Goal: Task Accomplishment & Management: Manage account settings

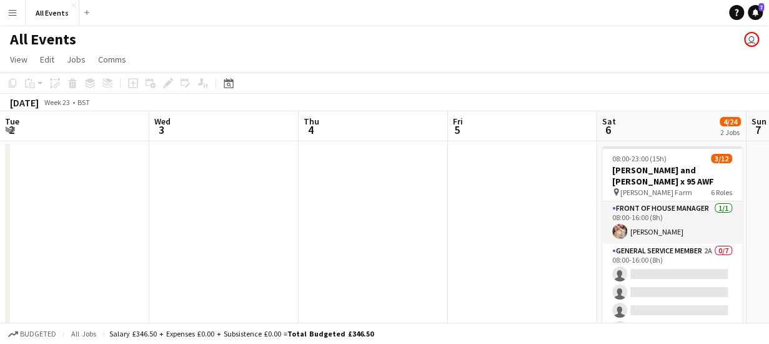
scroll to position [0, 430]
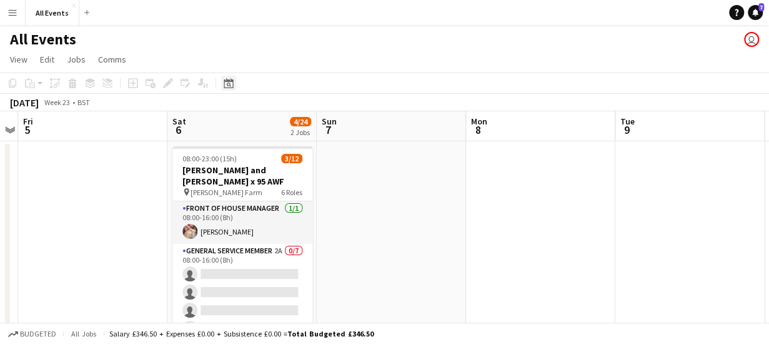
click at [229, 79] on icon at bounding box center [228, 83] width 9 height 10
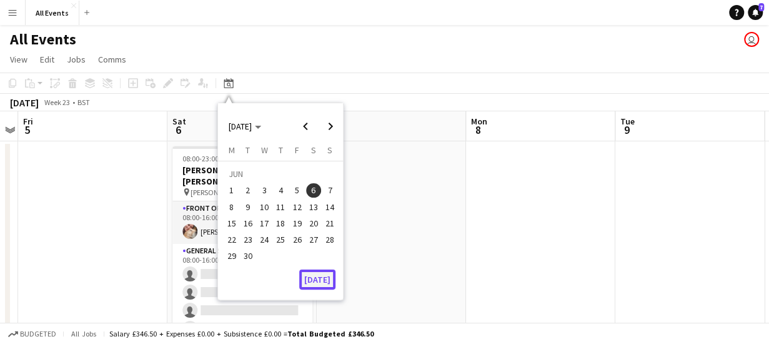
click at [321, 286] on button "[DATE]" at bounding box center [317, 279] width 36 height 20
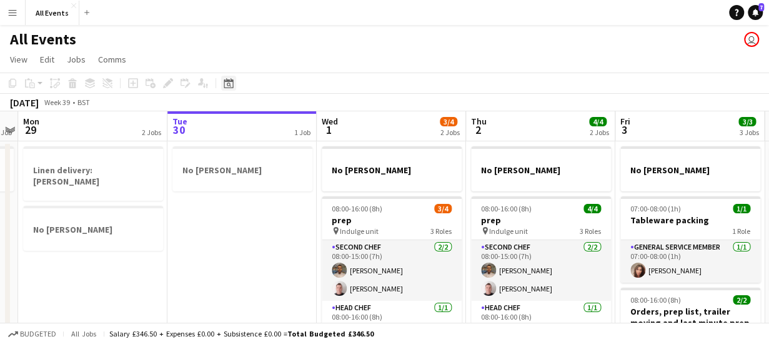
click at [231, 87] on icon "Date picker" at bounding box center [229, 83] width 10 height 10
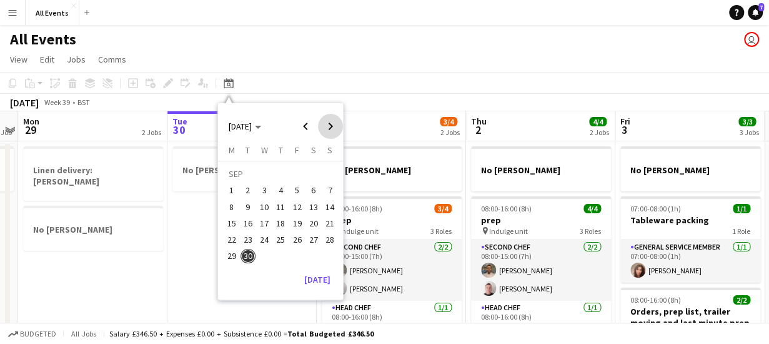
click at [330, 124] on span "Next month" at bounding box center [330, 126] width 25 height 25
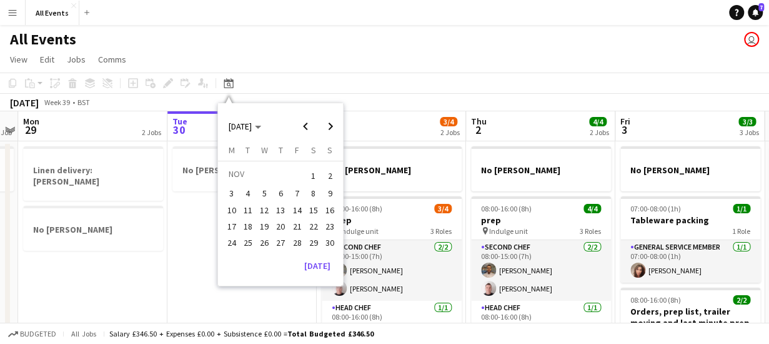
click at [297, 192] on span "7" at bounding box center [297, 193] width 15 height 15
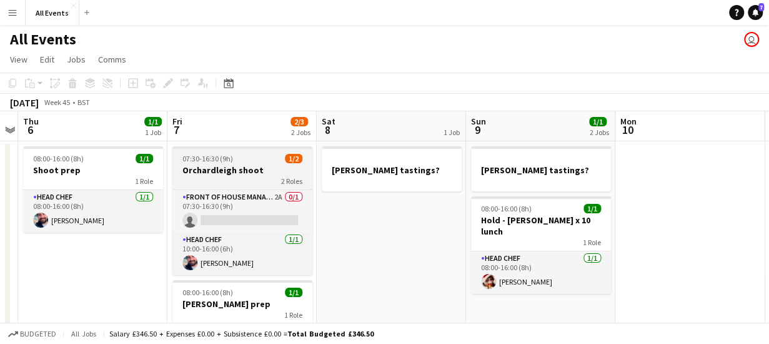
click at [256, 179] on div "2 Roles" at bounding box center [242, 181] width 140 height 10
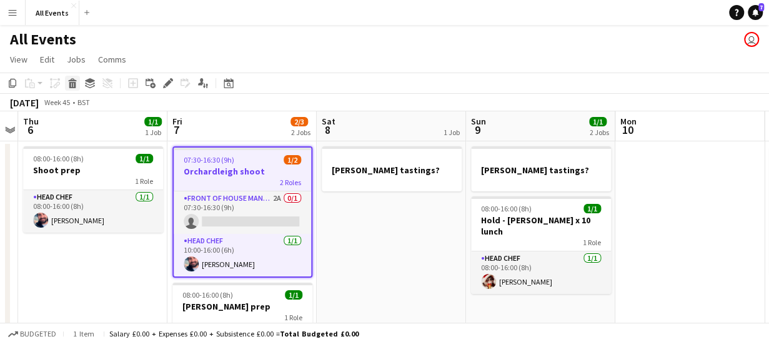
click at [74, 84] on icon at bounding box center [72, 85] width 7 height 6
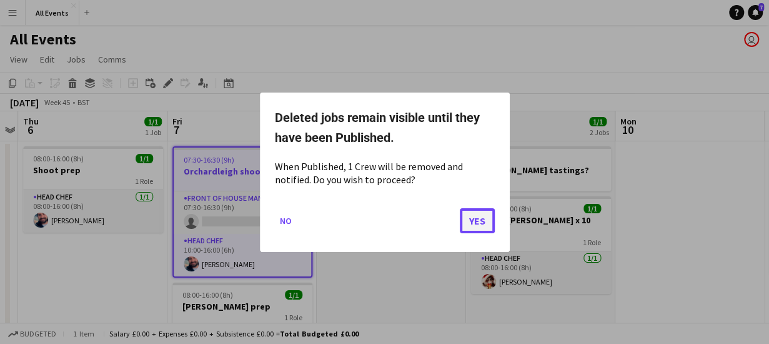
click at [470, 220] on button "Yes" at bounding box center [477, 219] width 35 height 25
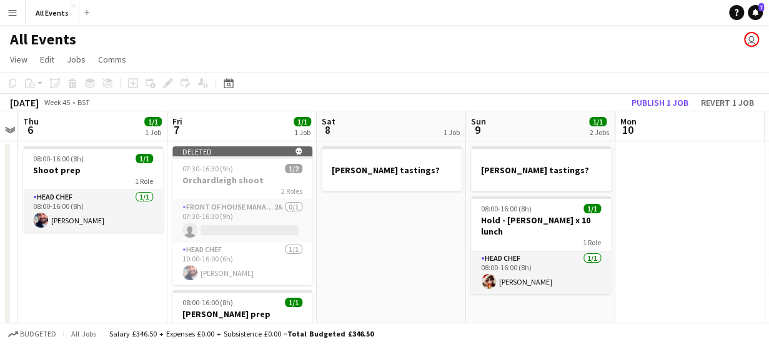
click at [91, 132] on app-board-header-date "Thu 6 1/1 1 Job" at bounding box center [92, 126] width 149 height 30
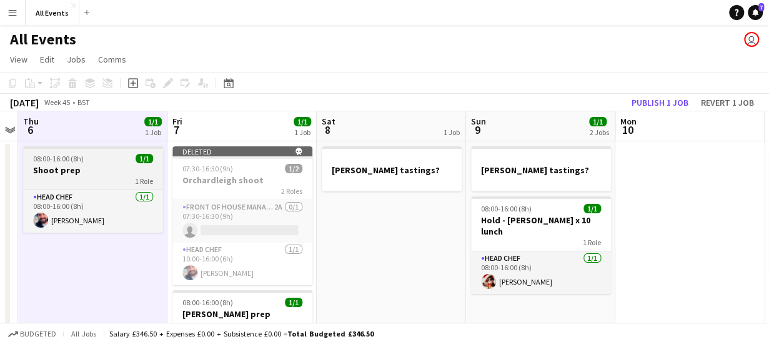
click at [104, 172] on h3 "Shoot prep" at bounding box center [93, 169] width 140 height 11
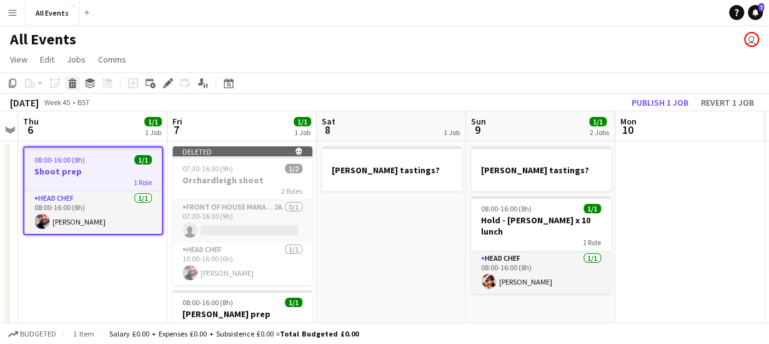
click at [72, 84] on icon at bounding box center [72, 85] width 7 height 6
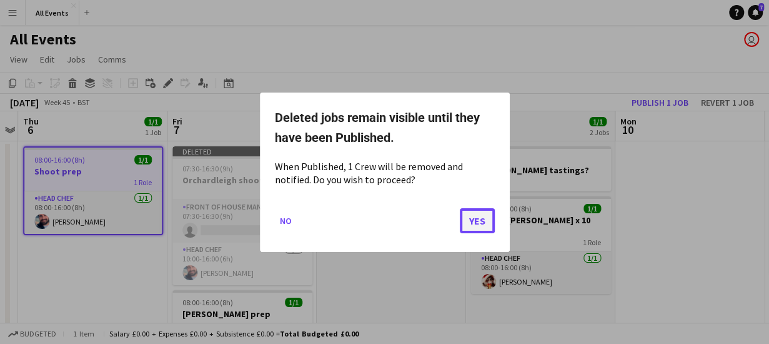
click at [477, 219] on button "Yes" at bounding box center [477, 219] width 35 height 25
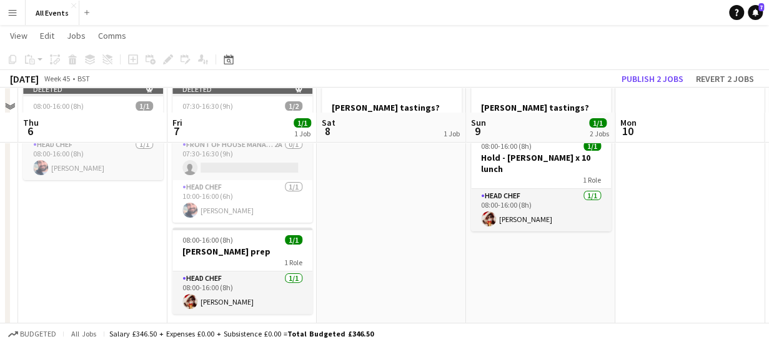
scroll to position [0, 0]
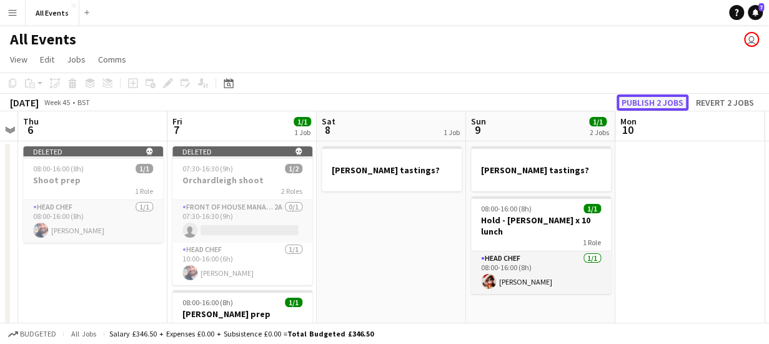
click at [672, 98] on button "Publish 2 jobs" at bounding box center [652, 102] width 72 height 16
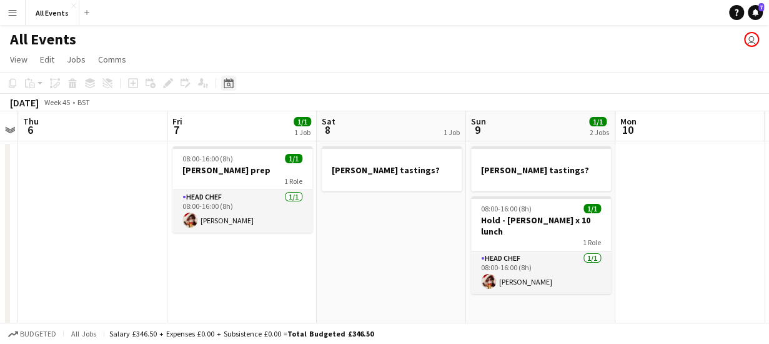
click at [228, 82] on icon "Date picker" at bounding box center [229, 83] width 10 height 10
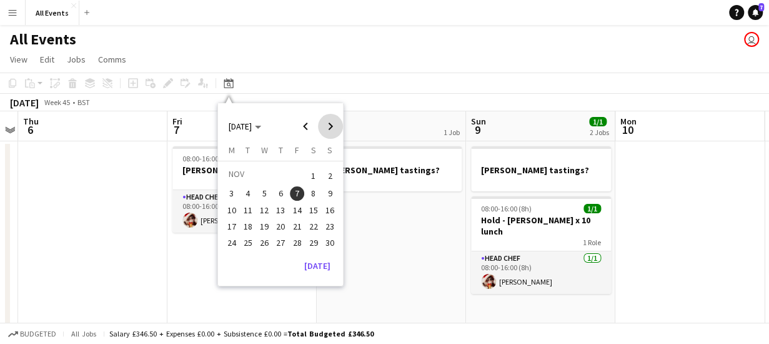
click at [332, 127] on span "Next month" at bounding box center [330, 126] width 25 height 25
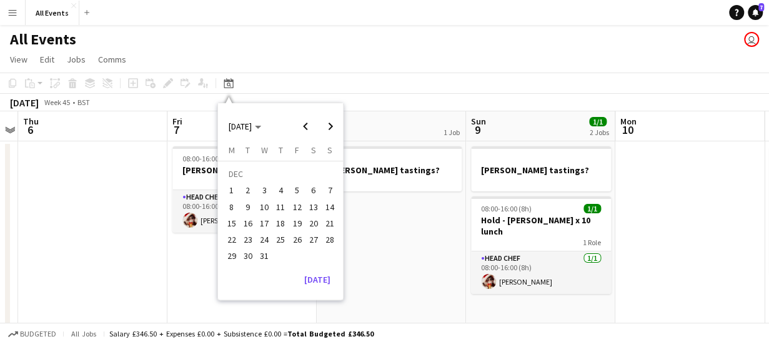
click at [265, 205] on span "10" at bounding box center [264, 206] width 15 height 15
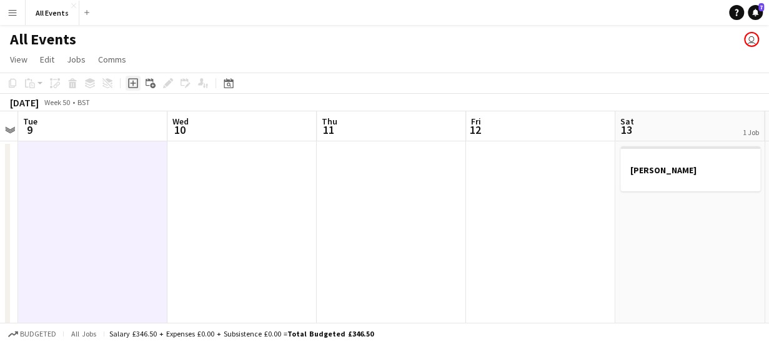
click at [134, 82] on icon "Add job" at bounding box center [133, 83] width 10 height 10
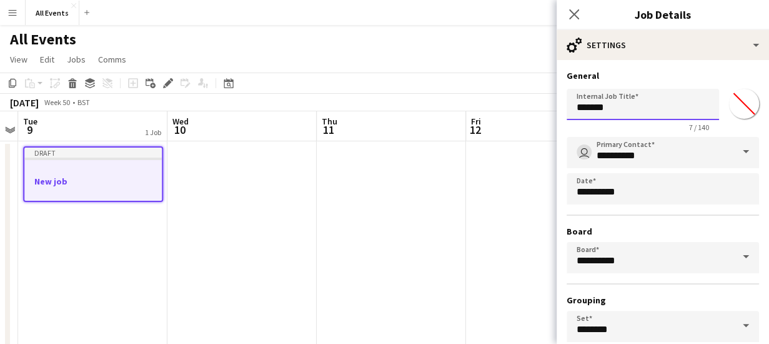
click at [633, 110] on input "*******" at bounding box center [643, 104] width 152 height 31
type input "*"
click at [655, 106] on input "**********" at bounding box center [638, 104] width 143 height 31
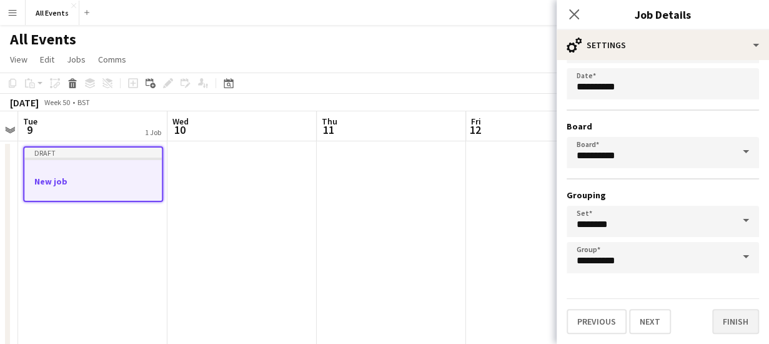
type input "**********"
click at [726, 323] on button "Finish" at bounding box center [735, 321] width 47 height 25
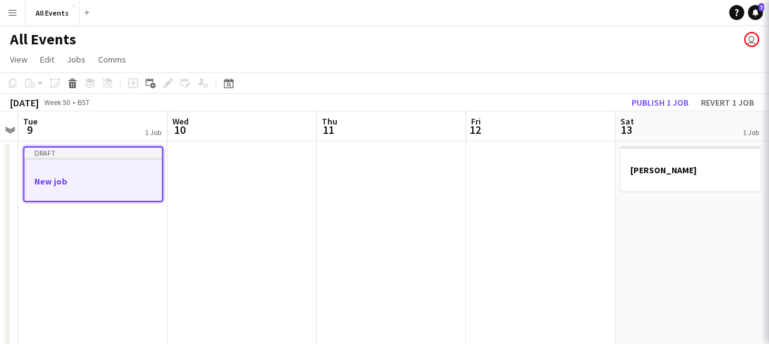
scroll to position [0, 0]
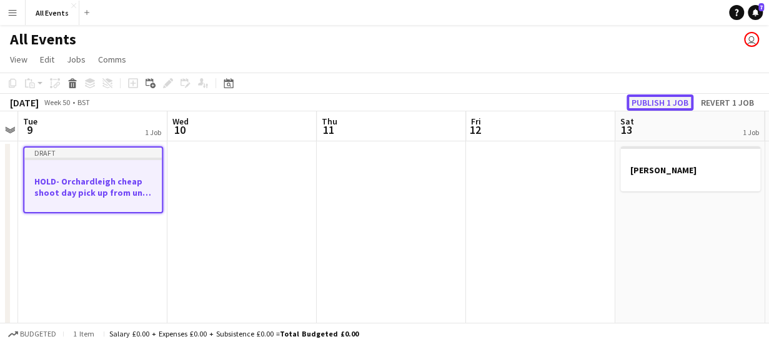
click at [666, 103] on button "Publish 1 job" at bounding box center [659, 102] width 67 height 16
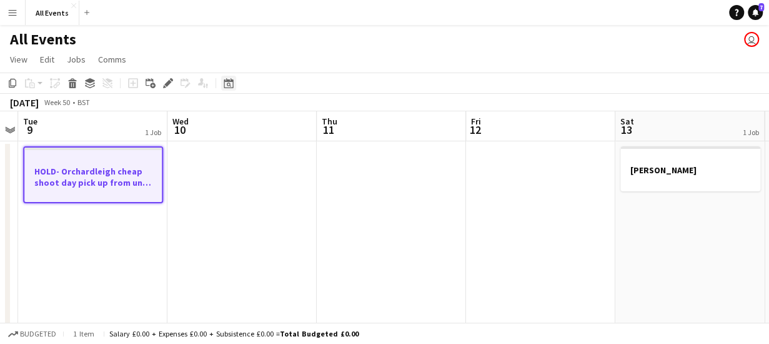
click at [227, 82] on icon "Date picker" at bounding box center [229, 83] width 10 height 10
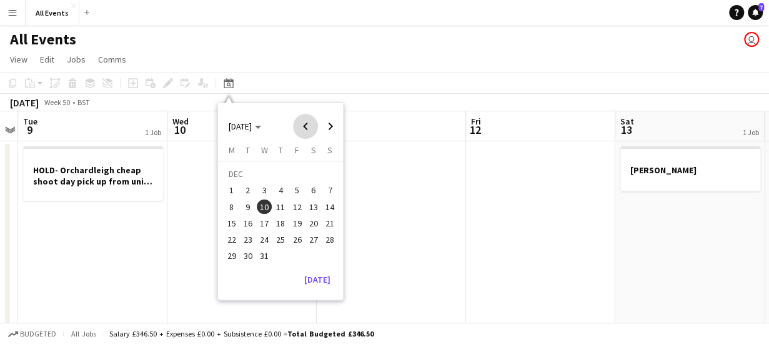
click at [305, 128] on span "Previous month" at bounding box center [305, 126] width 25 height 25
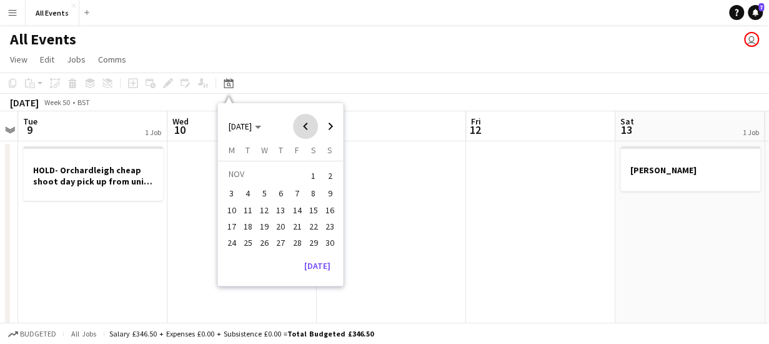
click at [305, 128] on span "Previous month" at bounding box center [305, 126] width 25 height 25
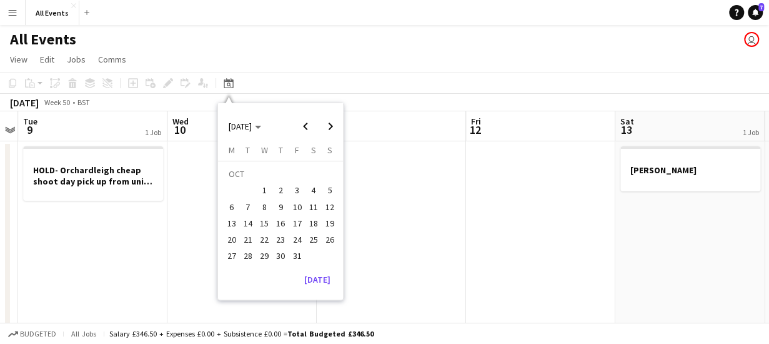
click at [298, 257] on span "31" at bounding box center [297, 256] width 15 height 15
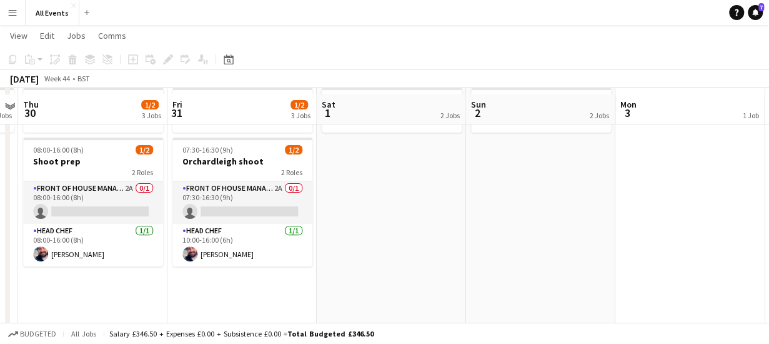
scroll to position [106, 0]
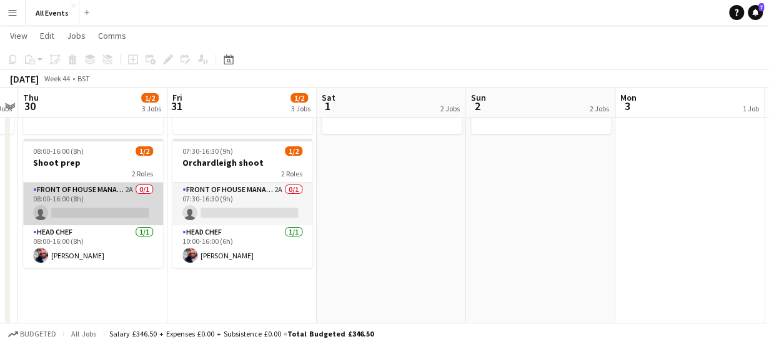
click at [114, 191] on app-card-role "Front of House Manager 2A 0/1 08:00-16:00 (8h) single-neutral-actions" at bounding box center [93, 203] width 140 height 42
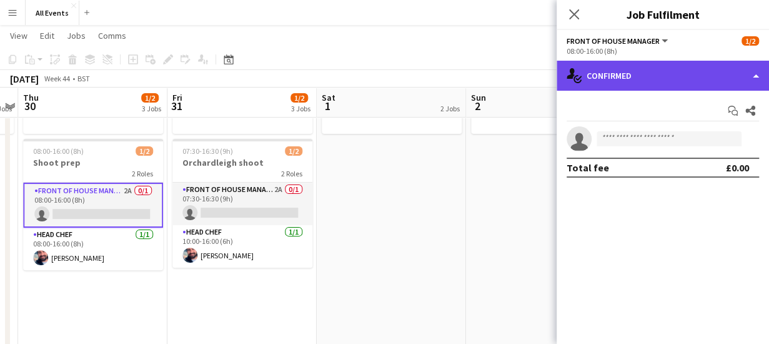
click at [630, 75] on div "single-neutral-actions-check-2 Confirmed" at bounding box center [663, 76] width 212 height 30
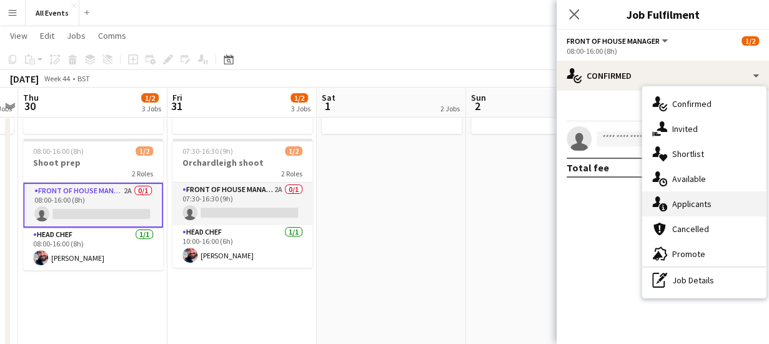
click at [693, 202] on span "Applicants" at bounding box center [691, 203] width 39 height 11
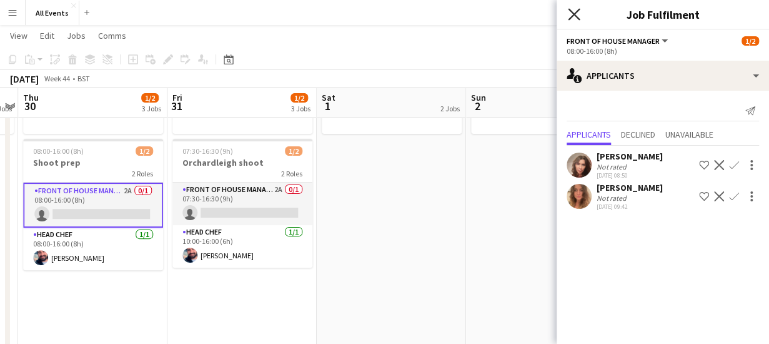
click at [571, 13] on icon at bounding box center [574, 14] width 12 height 12
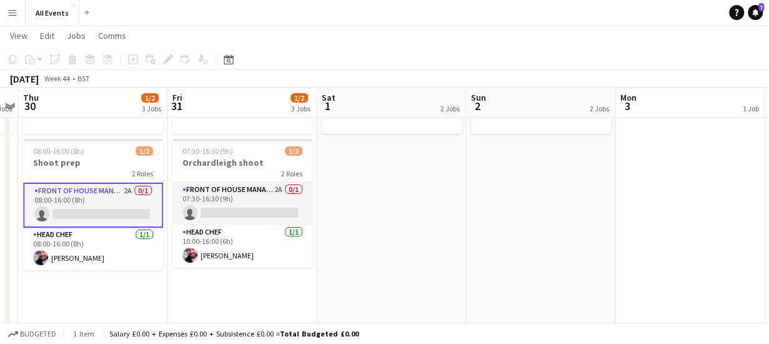
click at [385, 179] on app-date-cell "Half term [PERSON_NAME] away" at bounding box center [391, 260] width 149 height 453
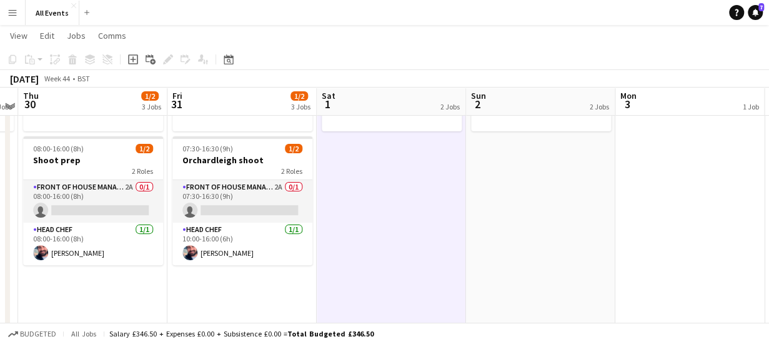
scroll to position [126, 0]
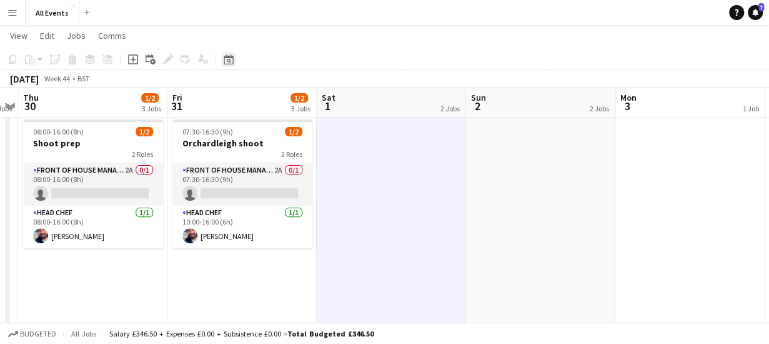
click at [230, 61] on icon at bounding box center [229, 61] width 4 height 4
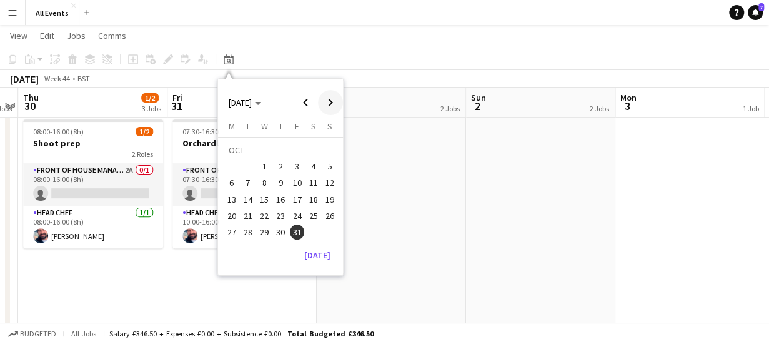
click at [331, 102] on span "Next month" at bounding box center [330, 102] width 25 height 25
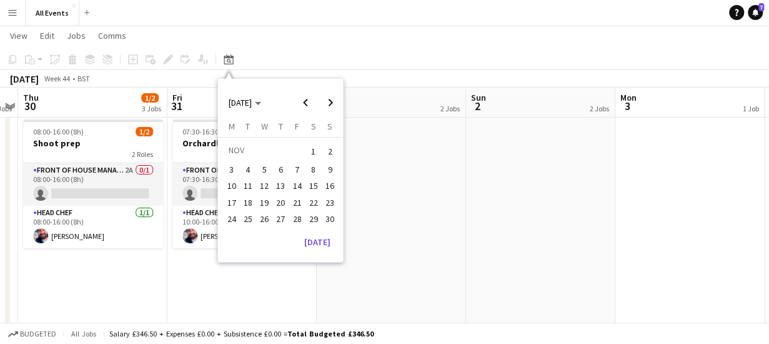
click at [295, 168] on span "7" at bounding box center [297, 169] width 15 height 15
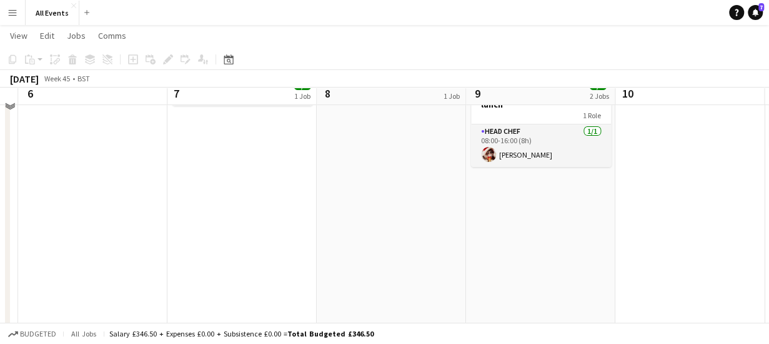
scroll to position [0, 0]
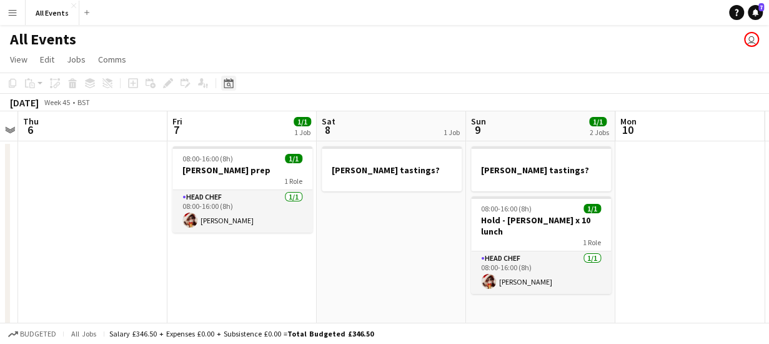
click at [229, 83] on icon at bounding box center [229, 84] width 4 height 4
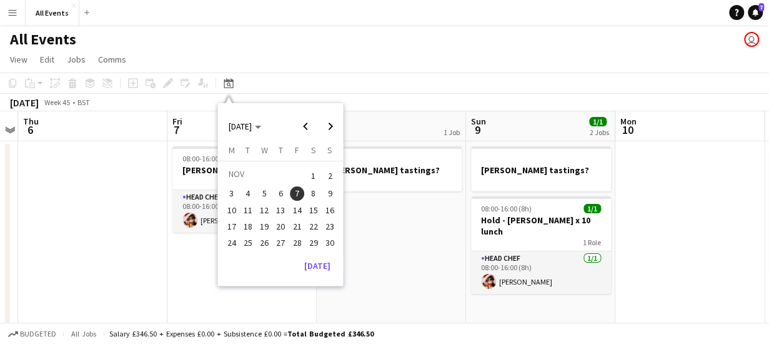
click at [296, 226] on span "21" at bounding box center [297, 226] width 15 height 15
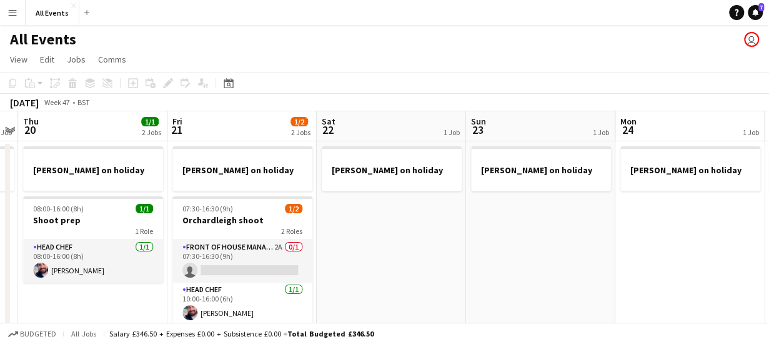
click at [364, 126] on app-board-header-date "Sat 22 1 Job" at bounding box center [391, 126] width 149 height 30
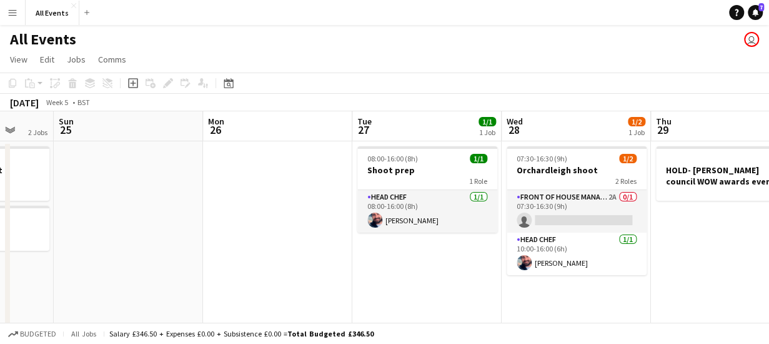
scroll to position [0, 397]
